Goal: Task Accomplishment & Management: Complete application form

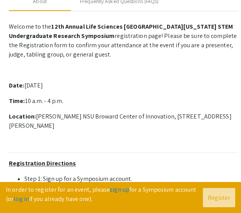
scroll to position [164, 0]
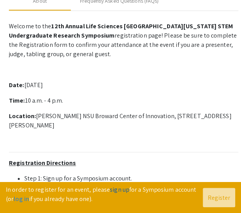
click at [119, 190] on link "sign up" at bounding box center [119, 190] width 19 height 8
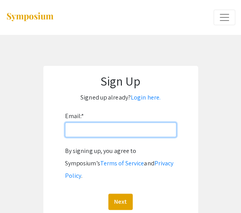
click at [108, 131] on input "Email: *" at bounding box center [121, 129] width 112 height 15
type input "[EMAIL_ADDRESS][DOMAIN_NAME]"
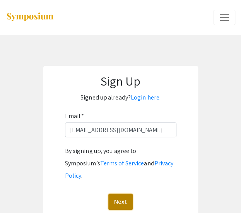
click at [125, 194] on button "Next" at bounding box center [120, 202] width 24 height 16
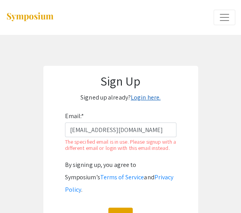
click at [150, 98] on link "Login here." at bounding box center [146, 97] width 30 height 8
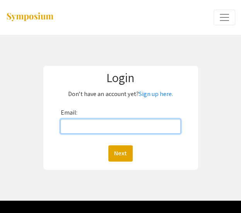
click at [119, 127] on input "Email:" at bounding box center [120, 126] width 120 height 15
type input "[EMAIL_ADDRESS][DOMAIN_NAME]"
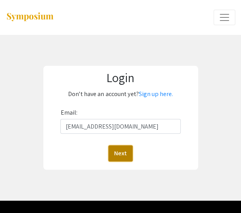
click at [119, 158] on button "Next" at bounding box center [120, 153] width 24 height 16
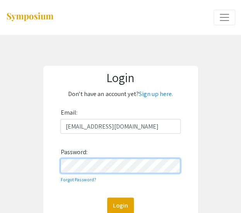
click at [107, 198] on button "Login" at bounding box center [120, 206] width 27 height 16
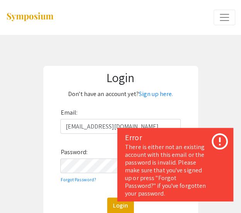
click at [112, 150] on div "Email: yn109@mynsu.nova.edu Password: Forgot Password? Login" at bounding box center [120, 160] width 120 height 107
click at [225, 137] on icon at bounding box center [219, 141] width 19 height 19
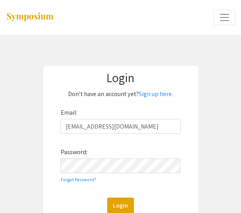
scroll to position [31, 0]
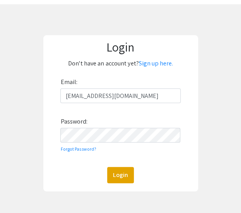
click at [74, 153] on div "Email: yn109@mynsu.nova.edu Password: Forgot Password? Login" at bounding box center [120, 129] width 120 height 107
click at [75, 149] on link "Forgot Password?" at bounding box center [78, 149] width 36 height 6
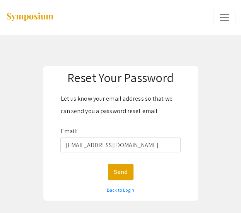
click at [122, 163] on form "Let us know your email address so that we can send you a password reset email. …" at bounding box center [121, 145] width 150 height 104
click at [129, 175] on button "Send" at bounding box center [121, 172] width 26 height 16
click at [129, 190] on link "Back to Login" at bounding box center [120, 190] width 27 height 6
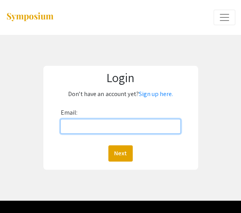
click at [77, 131] on input "Email:" at bounding box center [120, 126] width 120 height 15
type input "[EMAIL_ADDRESS][DOMAIN_NAME]"
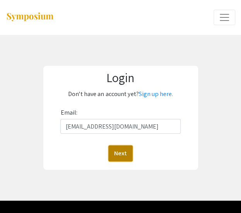
click at [123, 155] on button "Next" at bounding box center [120, 153] width 24 height 16
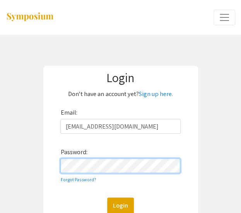
click at [107, 198] on button "Login" at bounding box center [120, 206] width 27 height 16
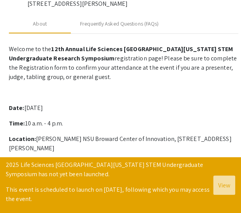
scroll to position [142, 0]
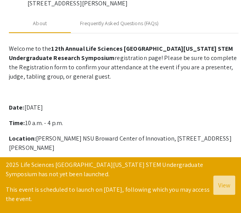
click at [114, 192] on p "This event is scheduled to launch on Oct 25, 2025, following which you may acce…" at bounding box center [110, 194] width 208 height 19
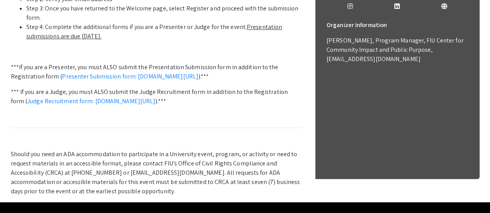
scroll to position [306, 0]
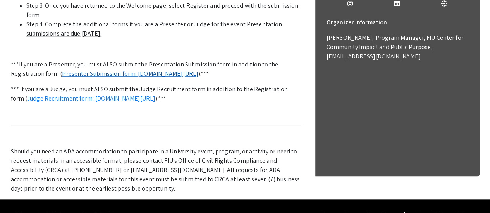
click at [108, 78] on link "Presenter Submission form: symposium.foragerone.com/lssfsymposium2025/submission" at bounding box center [130, 74] width 136 height 8
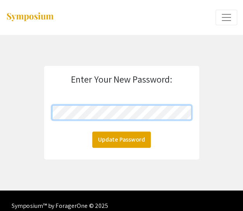
click button "Update Password" at bounding box center [121, 139] width 58 height 16
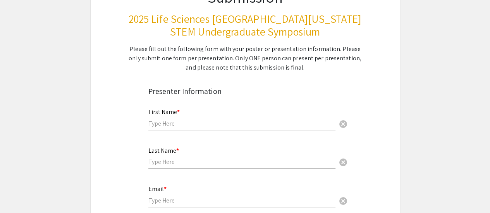
scroll to position [96, 0]
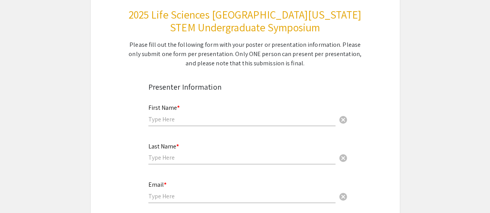
click at [190, 114] on div "First Name * cancel" at bounding box center [241, 111] width 187 height 29
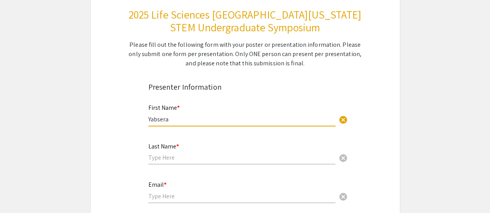
type input "Yabsera"
click at [162, 160] on input "text" at bounding box center [241, 158] width 187 height 8
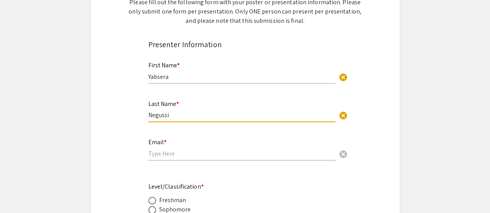
scroll to position [139, 0]
type input "[PERSON_NAME]"
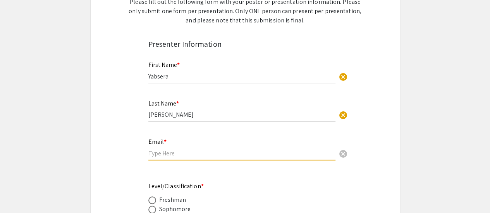
click at [170, 155] on input "email" at bounding box center [241, 154] width 187 height 8
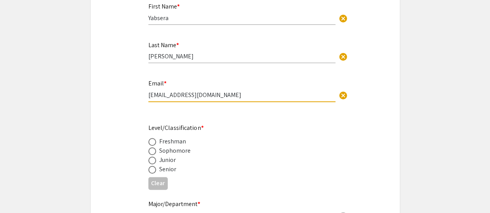
scroll to position [198, 0]
type input "[EMAIL_ADDRESS][DOMAIN_NAME]"
click at [167, 160] on div "Junior" at bounding box center [167, 159] width 17 height 9
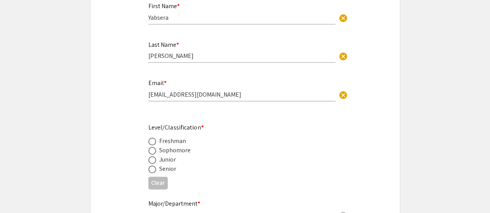
click at [154, 160] on span at bounding box center [152, 160] width 8 height 8
click at [154, 160] on input "radio" at bounding box center [152, 160] width 8 height 8
radio input "true"
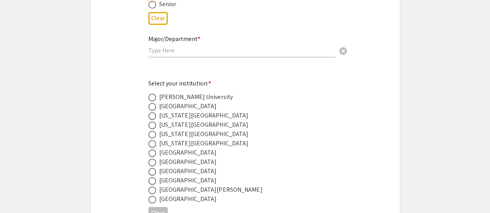
scroll to position [363, 0]
click at [153, 172] on span at bounding box center [152, 171] width 8 height 8
click at [153, 172] on input "radio" at bounding box center [152, 171] width 8 height 8
radio input "true"
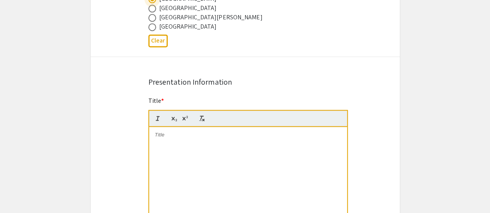
scroll to position [560, 0]
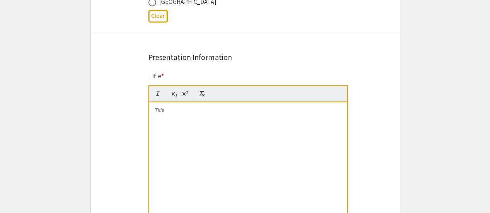
click at [173, 118] on div at bounding box center [248, 160] width 198 height 116
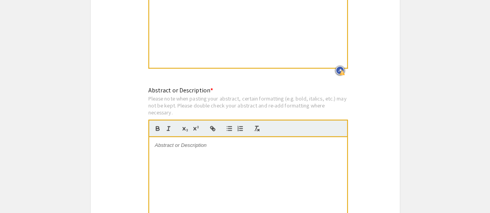
scroll to position [711, 0]
click at [198, 150] on div at bounding box center [248, 194] width 198 height 116
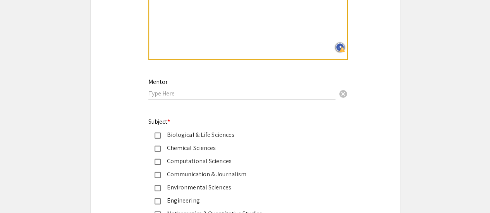
scroll to position [910, 0]
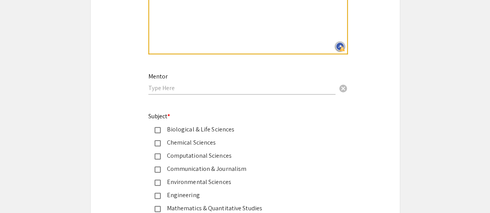
click at [190, 91] on input "text" at bounding box center [241, 88] width 187 height 8
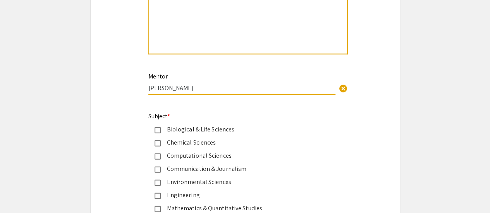
click at [150, 88] on input "[PERSON_NAME]" at bounding box center [241, 88] width 187 height 8
click at [148, 88] on input "[PERSON_NAME]" at bounding box center [241, 88] width 187 height 8
type input "Dr.[PERSON_NAME]"
click at [225, 97] on div "Mentor Dr.[PERSON_NAME] cancel" at bounding box center [241, 83] width 187 height 37
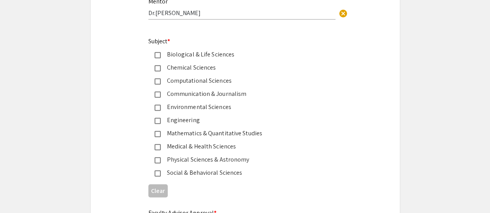
scroll to position [986, 0]
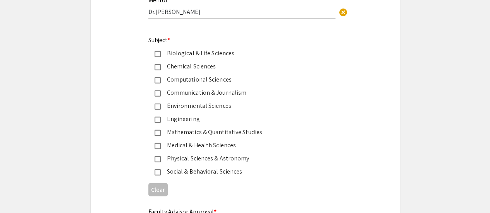
click at [219, 145] on div "Medical & Health Sciences" at bounding box center [242, 145] width 163 height 9
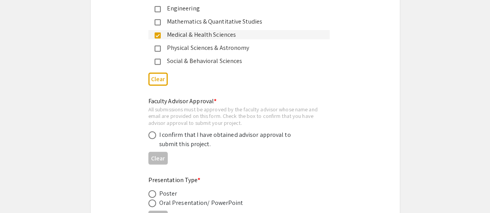
scroll to position [1098, 0]
click at [195, 136] on div "I confirm that I have obtained advisor approval to submit this project." at bounding box center [227, 139] width 136 height 19
click at [151, 136] on span at bounding box center [152, 135] width 8 height 8
click at [151, 136] on input "radio" at bounding box center [152, 135] width 8 height 8
radio input "true"
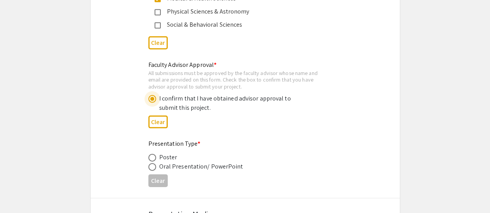
scroll to position [1134, 0]
click at [155, 158] on span at bounding box center [152, 158] width 8 height 8
click at [155, 158] on input "radio" at bounding box center [152, 158] width 8 height 8
radio input "true"
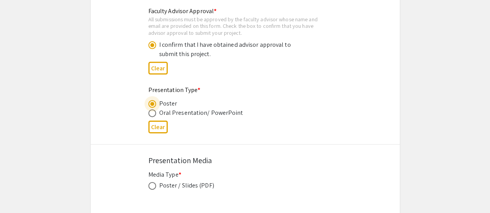
scroll to position [1191, 0]
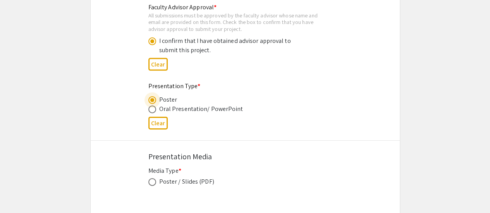
click at [155, 181] on span at bounding box center [152, 183] width 8 height 8
click at [155, 181] on input "radio" at bounding box center [152, 183] width 8 height 8
radio input "true"
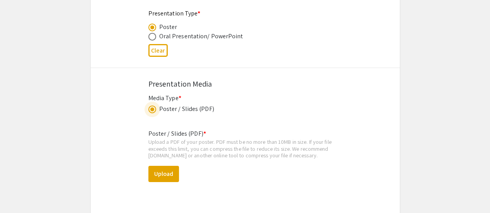
scroll to position [1270, 0]
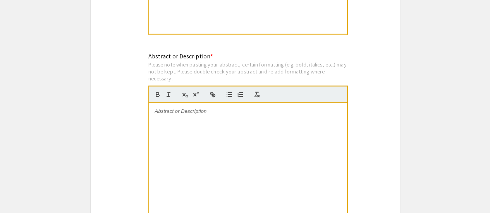
click at [223, 142] on div at bounding box center [248, 161] width 198 height 116
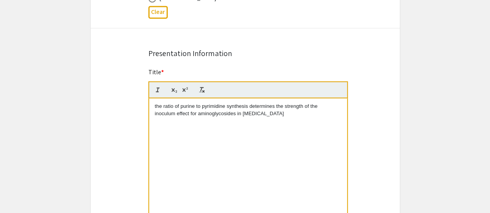
scroll to position [562, 0]
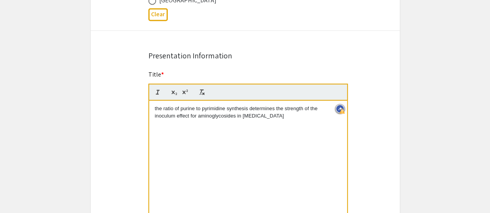
drag, startPoint x: 298, startPoint y: 117, endPoint x: 144, endPoint y: 98, distance: 155.3
click at [144, 98] on div "Title * the ratio of purine to pyrimidine synthesis determines the strength of …" at bounding box center [245, 149] width 205 height 159
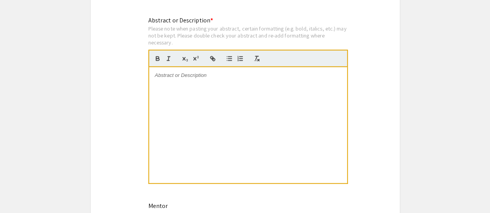
scroll to position [781, 0]
click at [170, 89] on div at bounding box center [248, 125] width 198 height 116
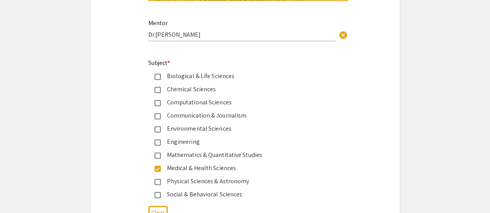
scroll to position [967, 0]
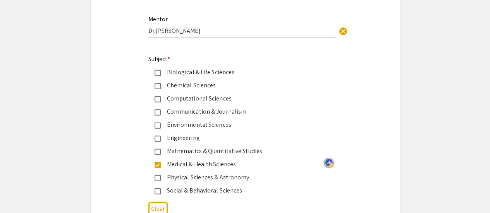
drag, startPoint x: 149, startPoint y: 57, endPoint x: 255, endPoint y: 190, distance: 170.6
click at [255, 190] on div "Subject * Biological & Life Sciences Chemical Sciences Computational Sciences C…" at bounding box center [238, 125] width 181 height 141
copy div "Subject * Biological & Life Sciences Chemical Sciences Computational Sciences C…"
click at [158, 70] on div "Biological & Life Sciences" at bounding box center [238, 72] width 181 height 9
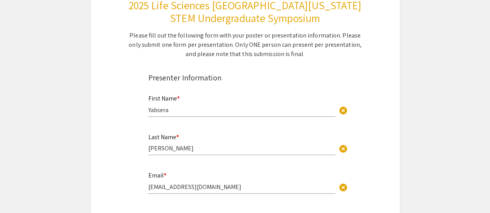
scroll to position [0, 0]
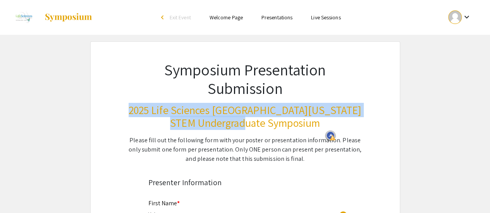
drag, startPoint x: 159, startPoint y: 108, endPoint x: 327, endPoint y: 120, distance: 167.8
click at [327, 120] on h3 "2025 Life Sciences [GEOGRAPHIC_DATA][US_STATE] STEM Undergraduate Symposium" at bounding box center [245, 117] width 234 height 26
copy h3 "2025 Life Sciences [GEOGRAPHIC_DATA][US_STATE] STEM Undergraduate Symposium"
click at [239, 105] on h3 "2025 Life Sciences [GEOGRAPHIC_DATA][US_STATE] STEM Undergraduate Symposium" at bounding box center [245, 117] width 234 height 26
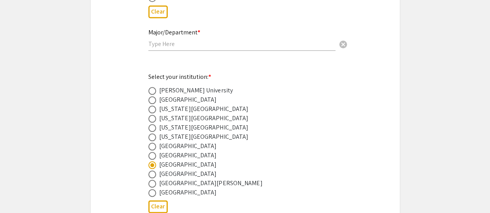
scroll to position [370, 0]
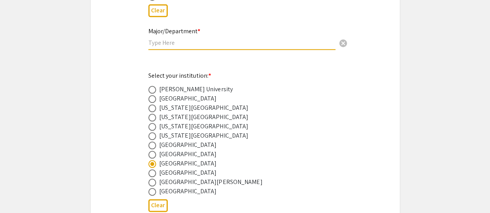
click at [191, 41] on input "text" at bounding box center [241, 43] width 187 height 8
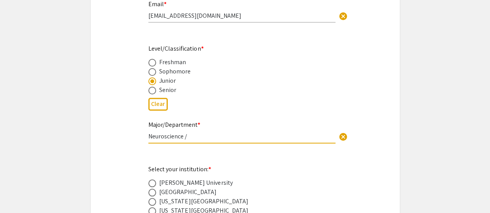
scroll to position [283, 0]
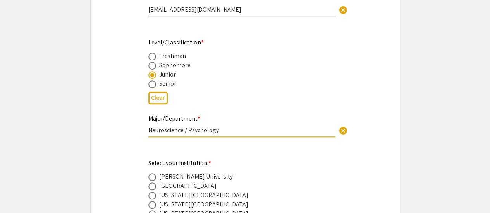
type input "Neuroscience / Psychology"
click at [242, 75] on div "Junior" at bounding box center [238, 74] width 181 height 9
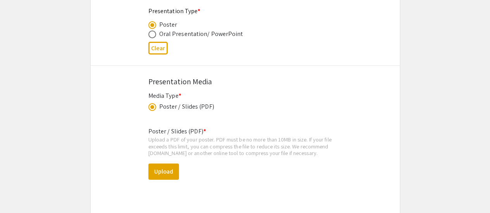
scroll to position [1340, 0]
